Goal: Information Seeking & Learning: Learn about a topic

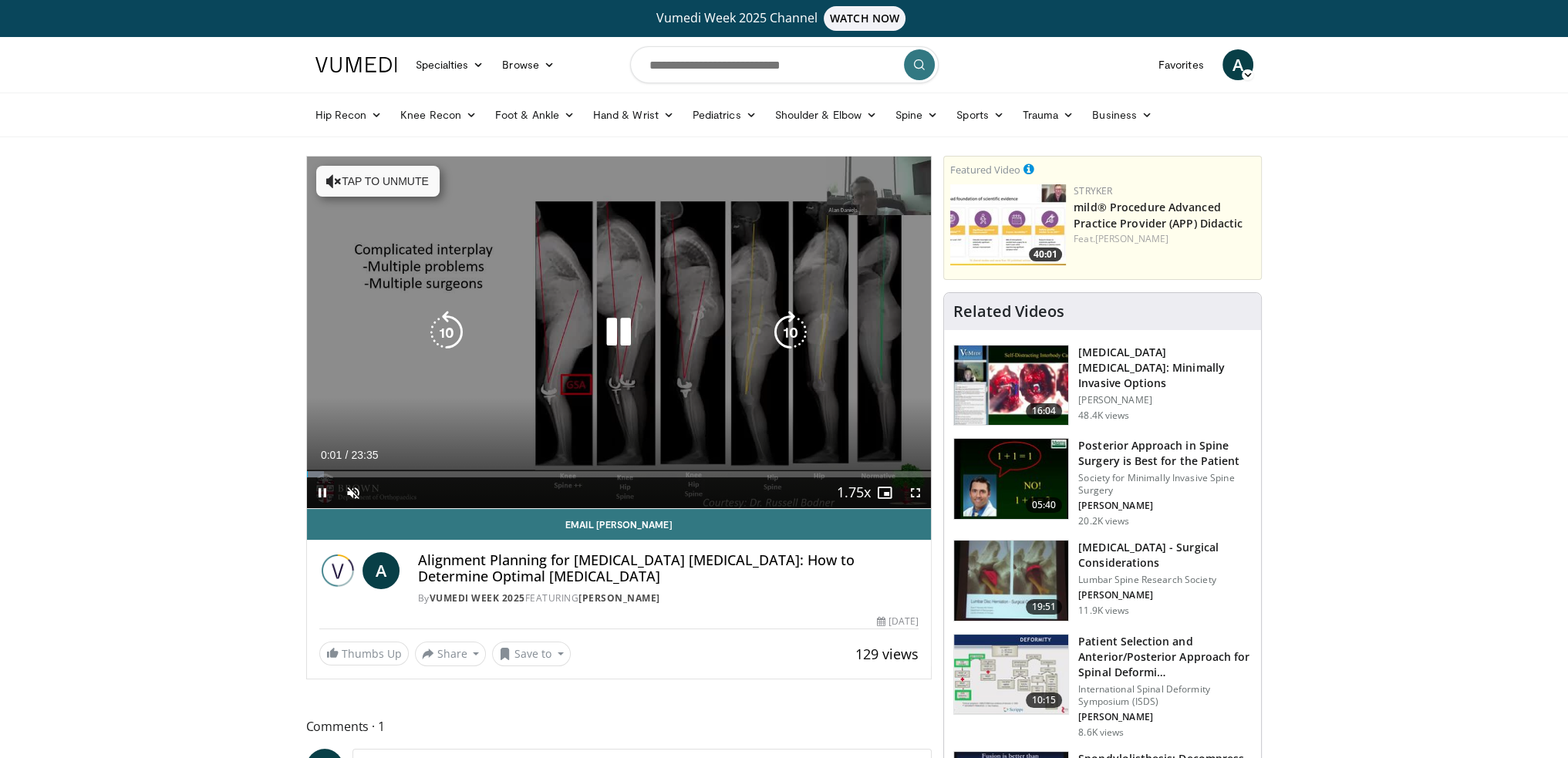
drag, startPoint x: 614, startPoint y: 336, endPoint x: 606, endPoint y: 324, distance: 14.4
click at [614, 336] on icon "Video Player" at bounding box center [618, 332] width 43 height 43
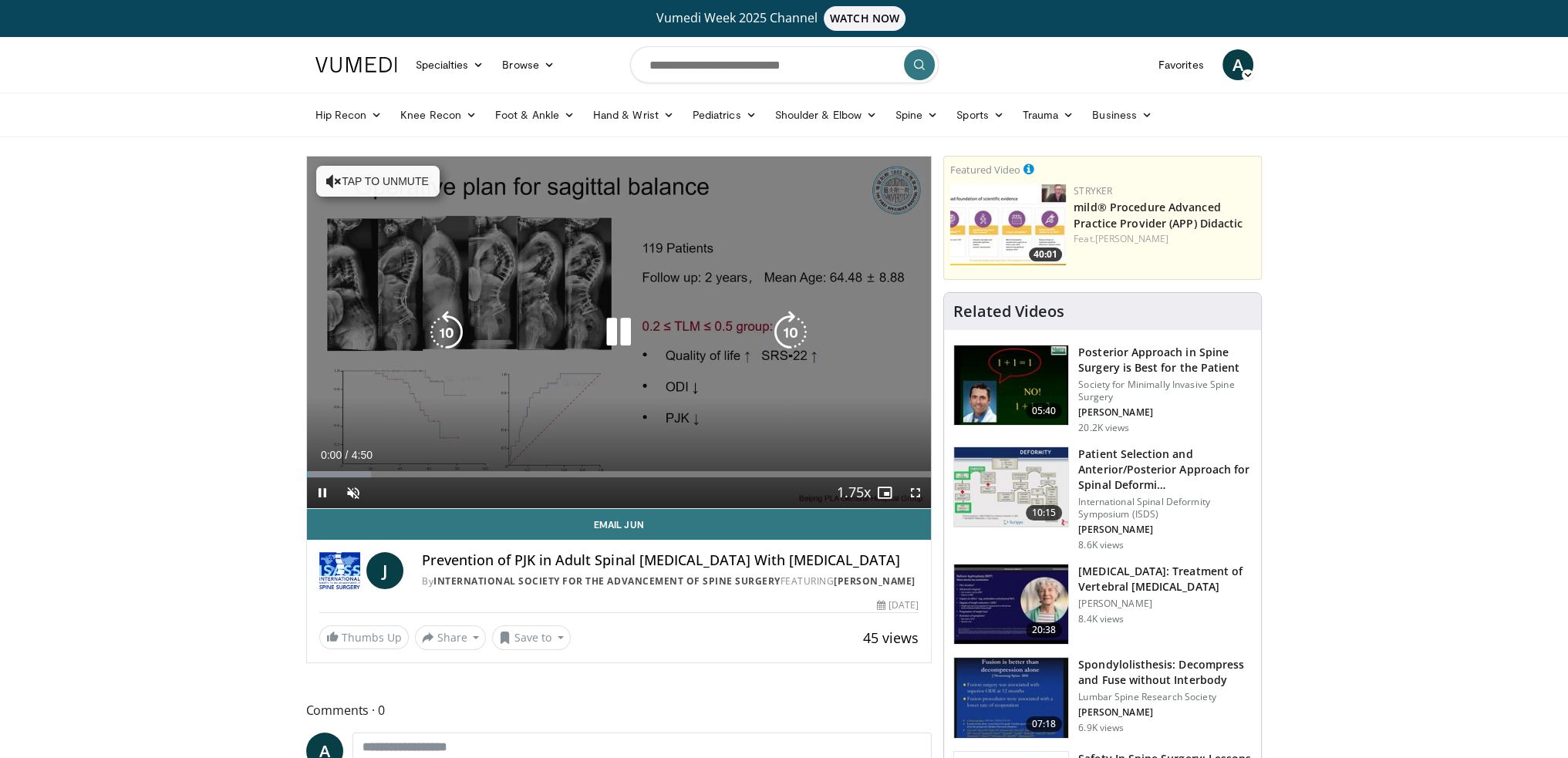
click at [625, 332] on icon "Video Player" at bounding box center [618, 332] width 43 height 43
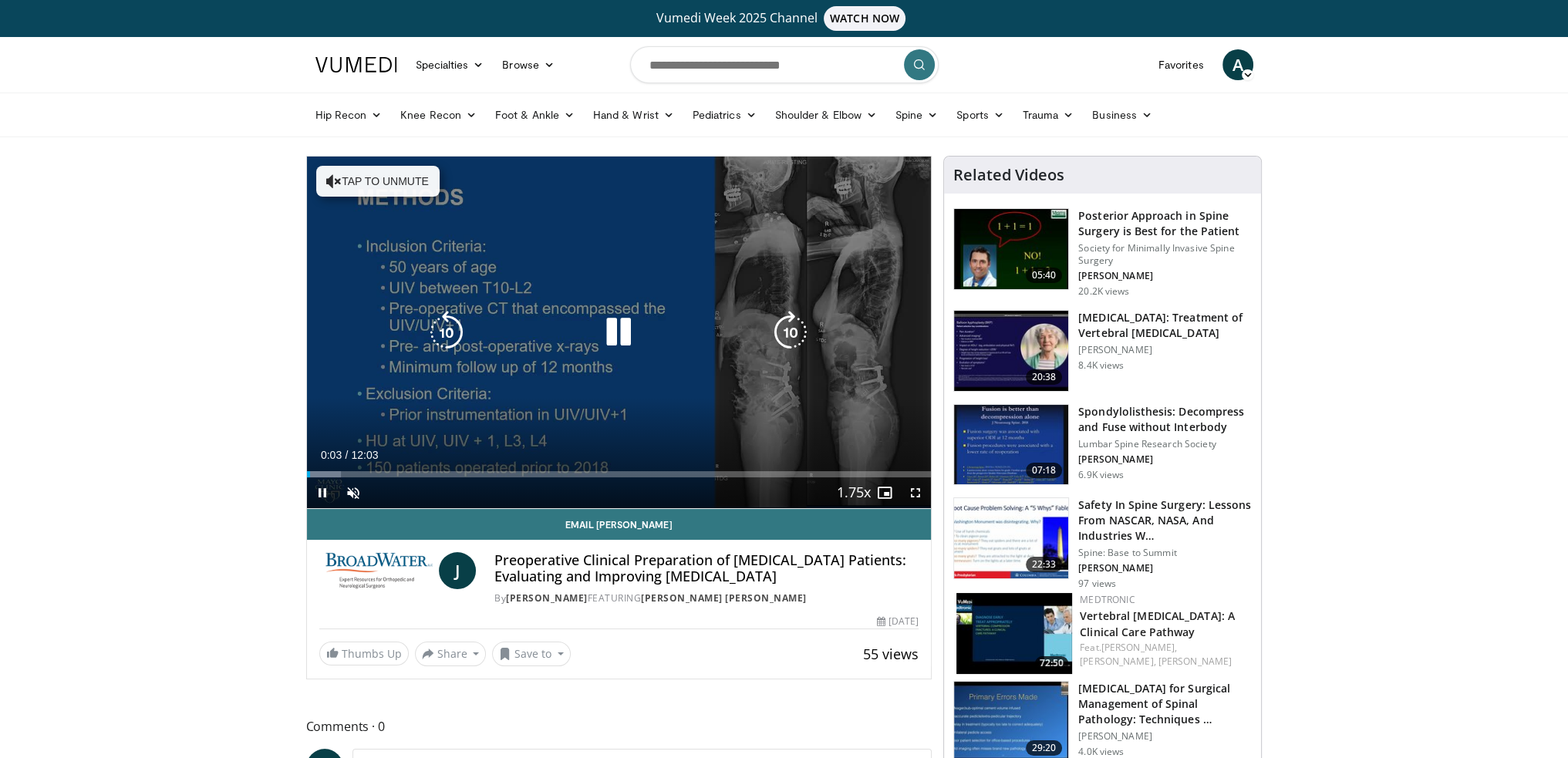
click at [623, 336] on icon "Video Player" at bounding box center [618, 332] width 43 height 43
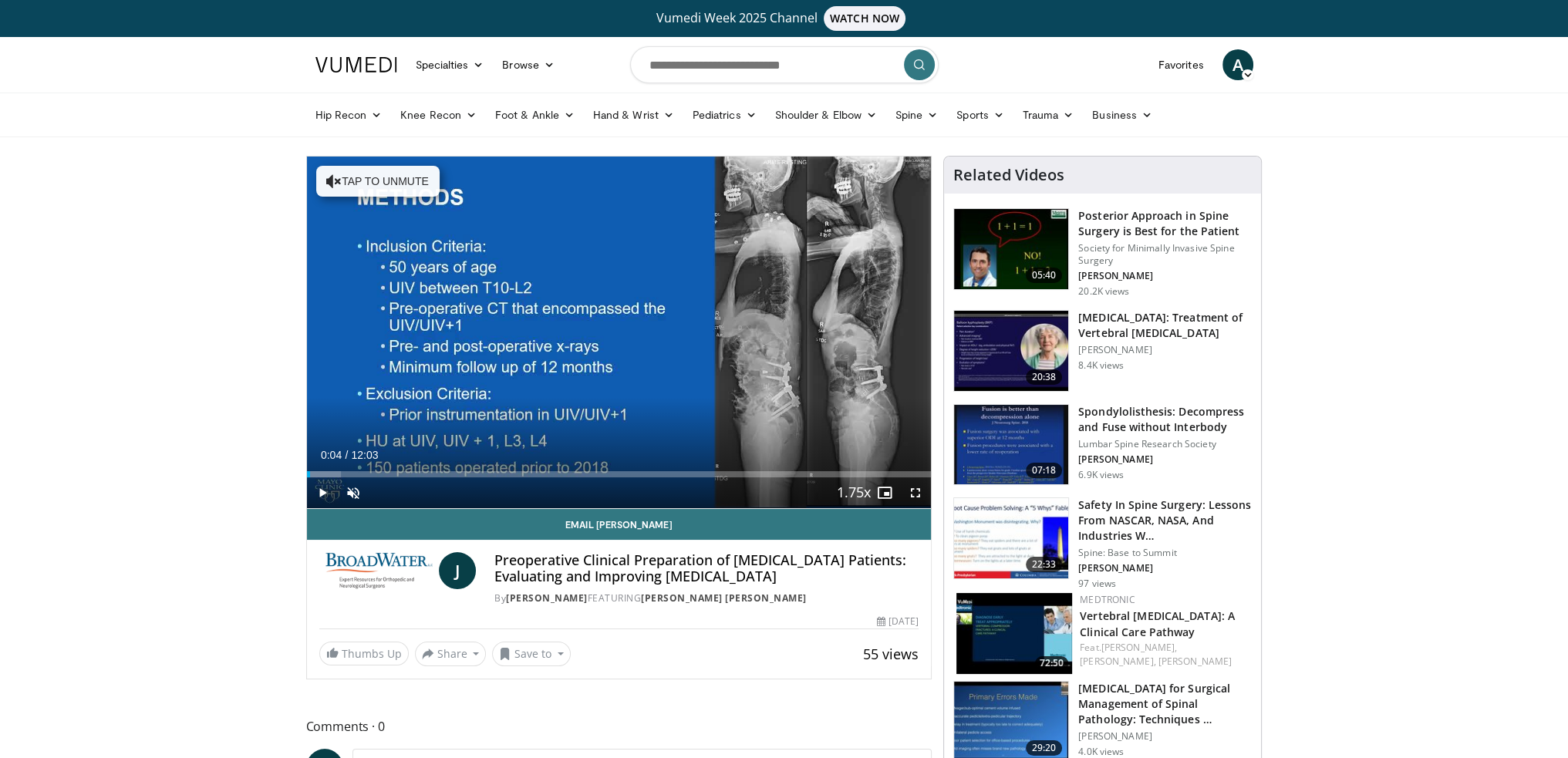
drag, startPoint x: 1345, startPoint y: 1, endPoint x: 1261, endPoint y: 15, distance: 85.2
click at [1340, 86] on header "Specialties Adult & Family Medicine Allergy, Asthma, Immunology Anesthesiology …" at bounding box center [784, 87] width 1568 height 100
